Goal: Information Seeking & Learning: Learn about a topic

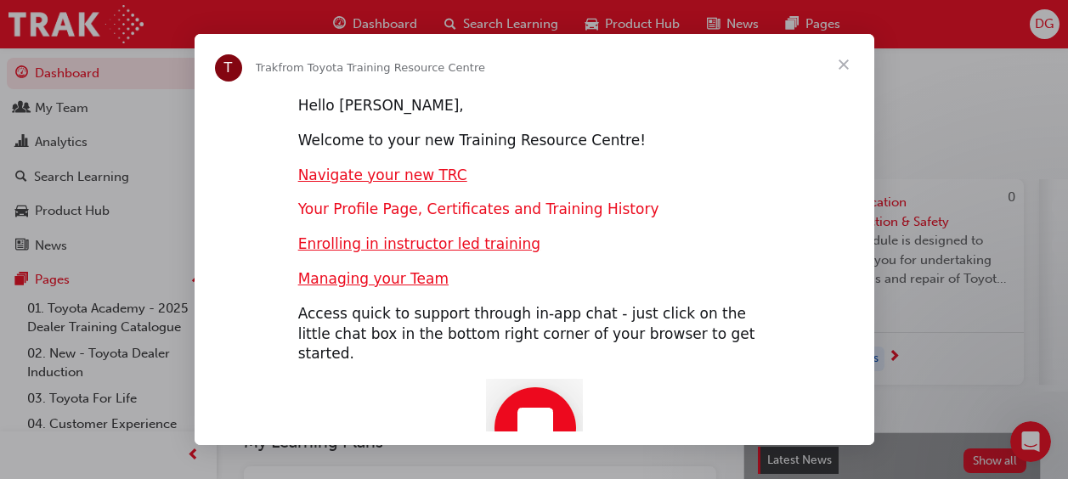
click at [581, 206] on link "Your Profile Page, Certificates and Training History" at bounding box center [478, 209] width 361 height 17
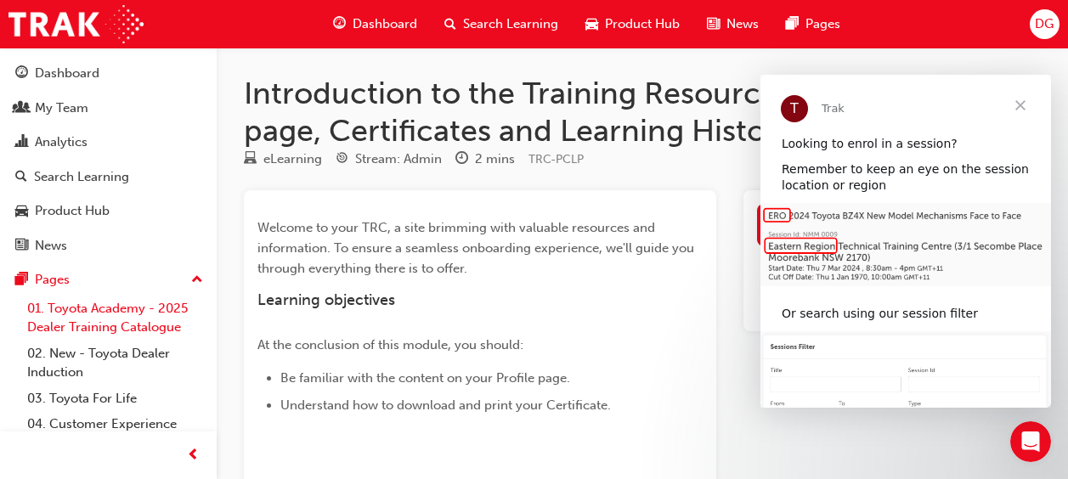
click at [99, 310] on link "01. Toyota Academy - 2025 Dealer Training Catalogue" at bounding box center [114, 318] width 189 height 45
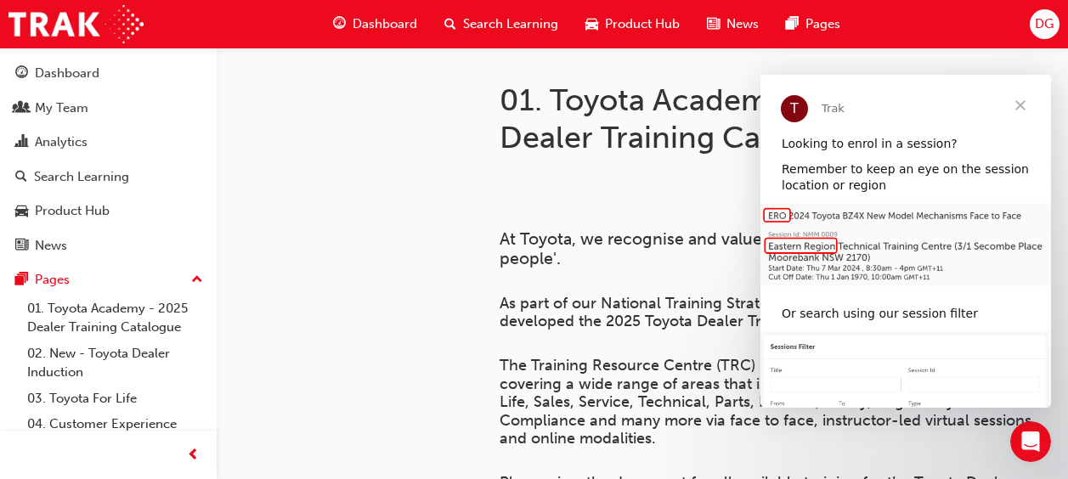
click at [1014, 110] on span "Close" at bounding box center [1020, 105] width 61 height 61
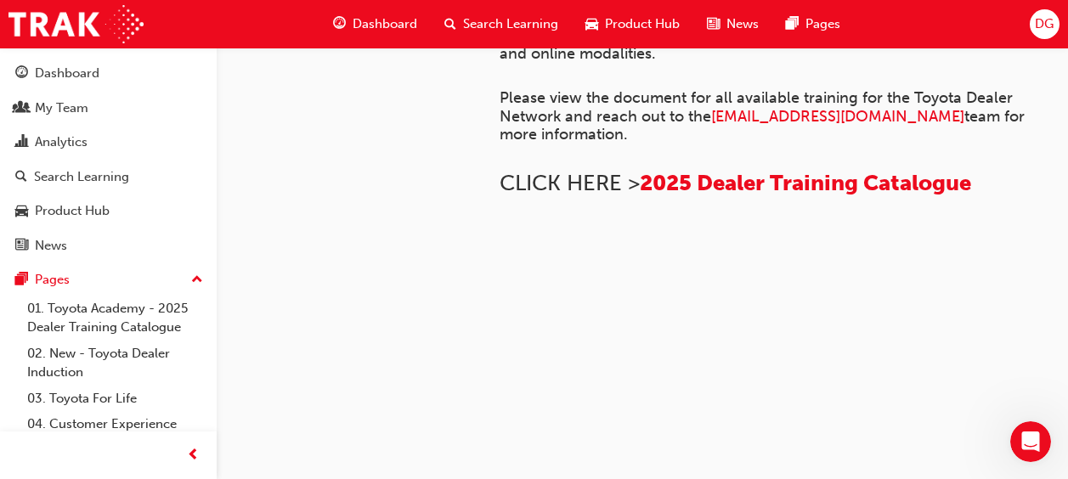
scroll to position [1274, 0]
click at [500, 257] on img at bounding box center [500, 257] width 0 height 0
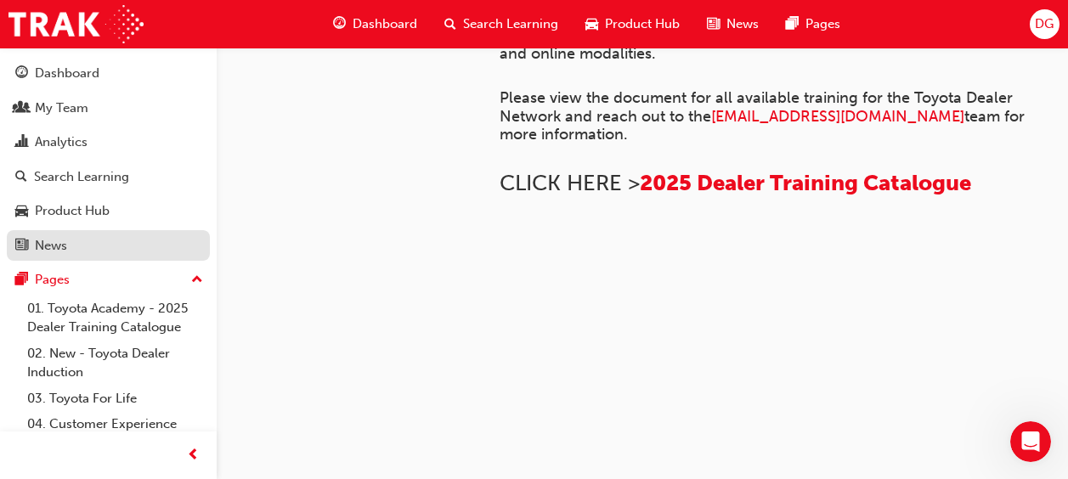
scroll to position [765, 0]
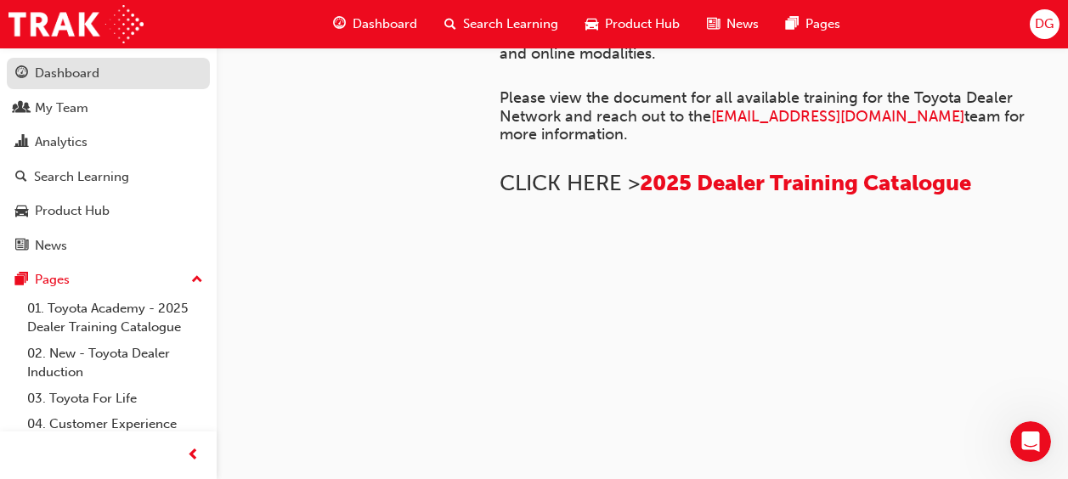
click at [97, 82] on div "Dashboard" at bounding box center [67, 74] width 65 height 20
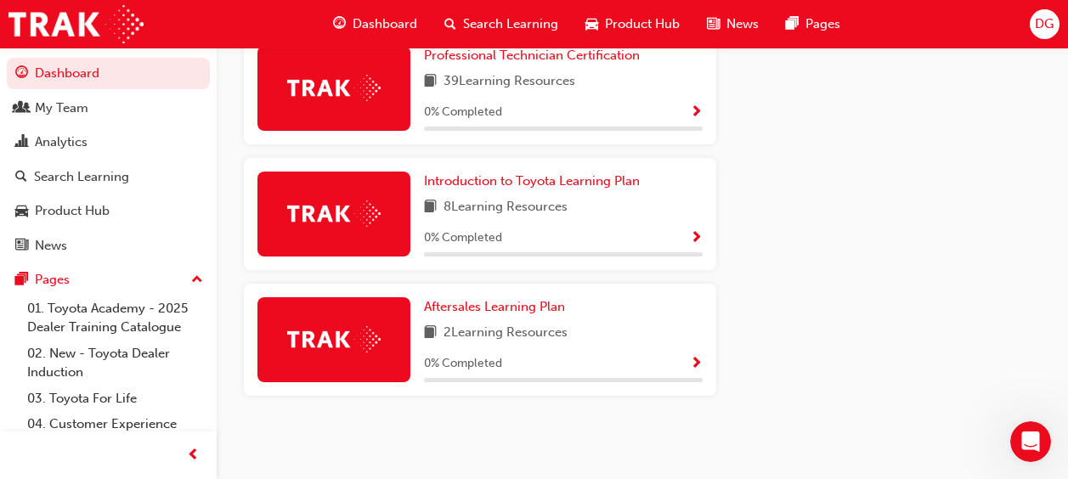
scroll to position [977, 0]
click at [494, 182] on span "Introduction to Toyota Learning Plan" at bounding box center [532, 180] width 216 height 15
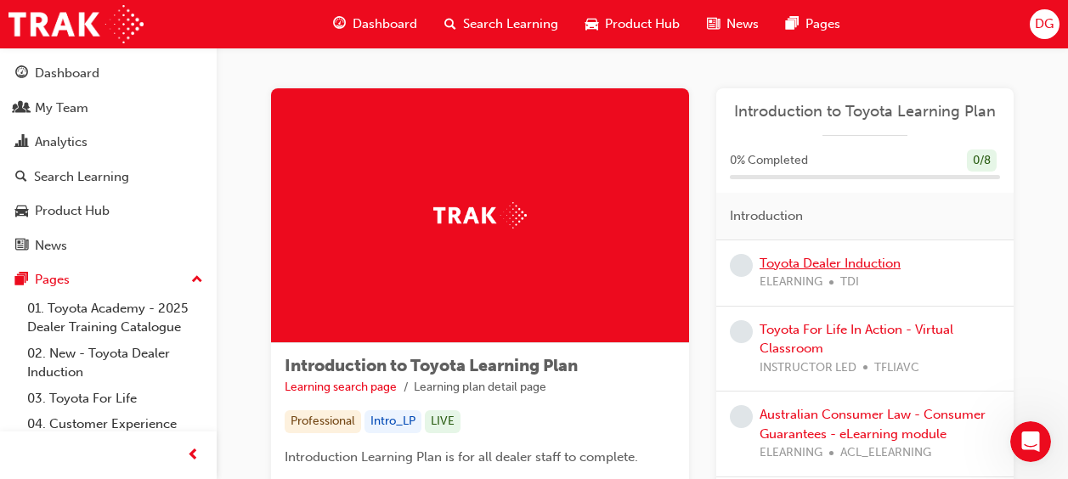
click at [809, 264] on link "Toyota Dealer Induction" at bounding box center [830, 263] width 141 height 15
